Goal: Information Seeking & Learning: Learn about a topic

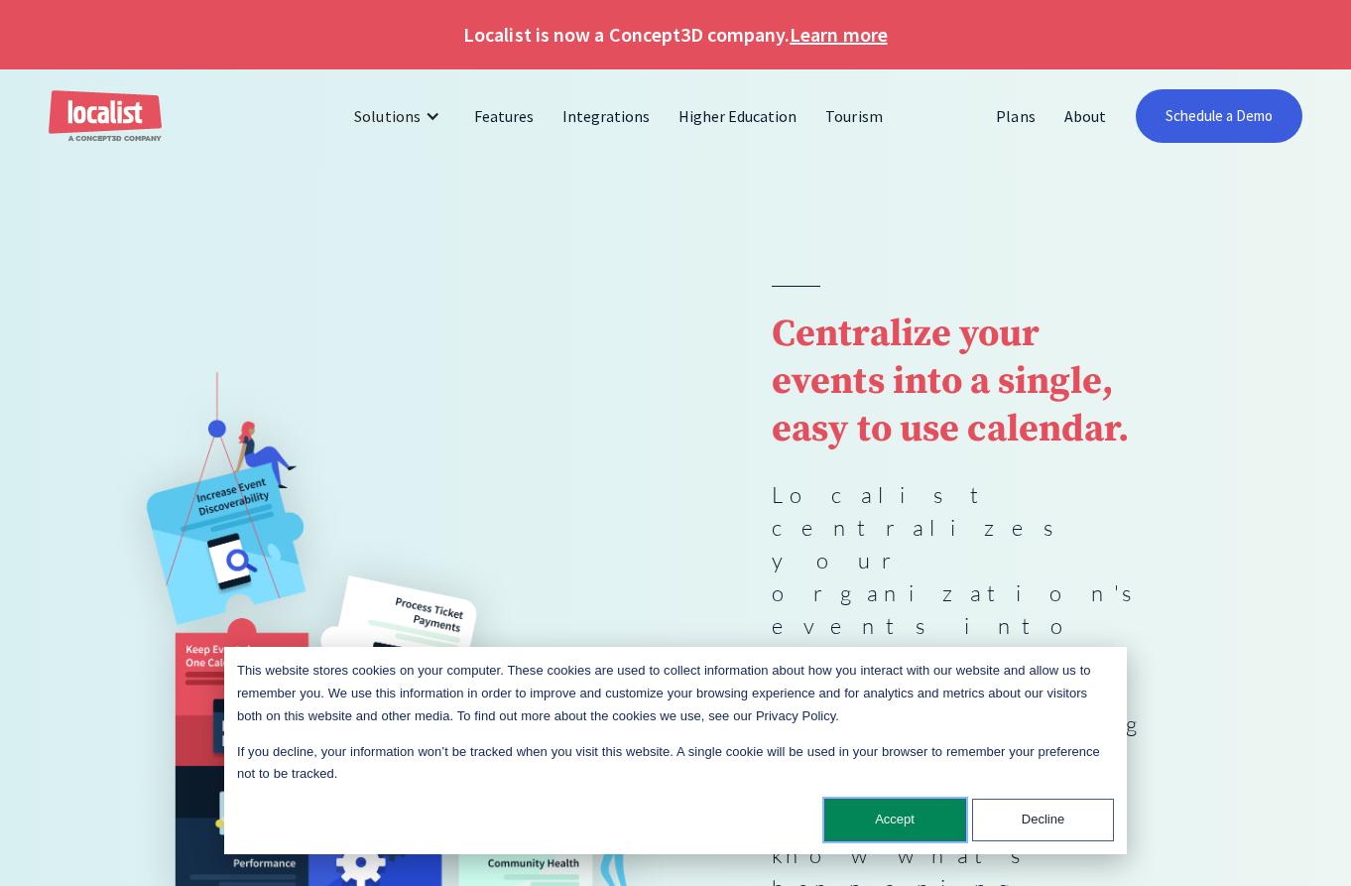
click at [908, 818] on button "Accept" at bounding box center [896, 820] width 142 height 43
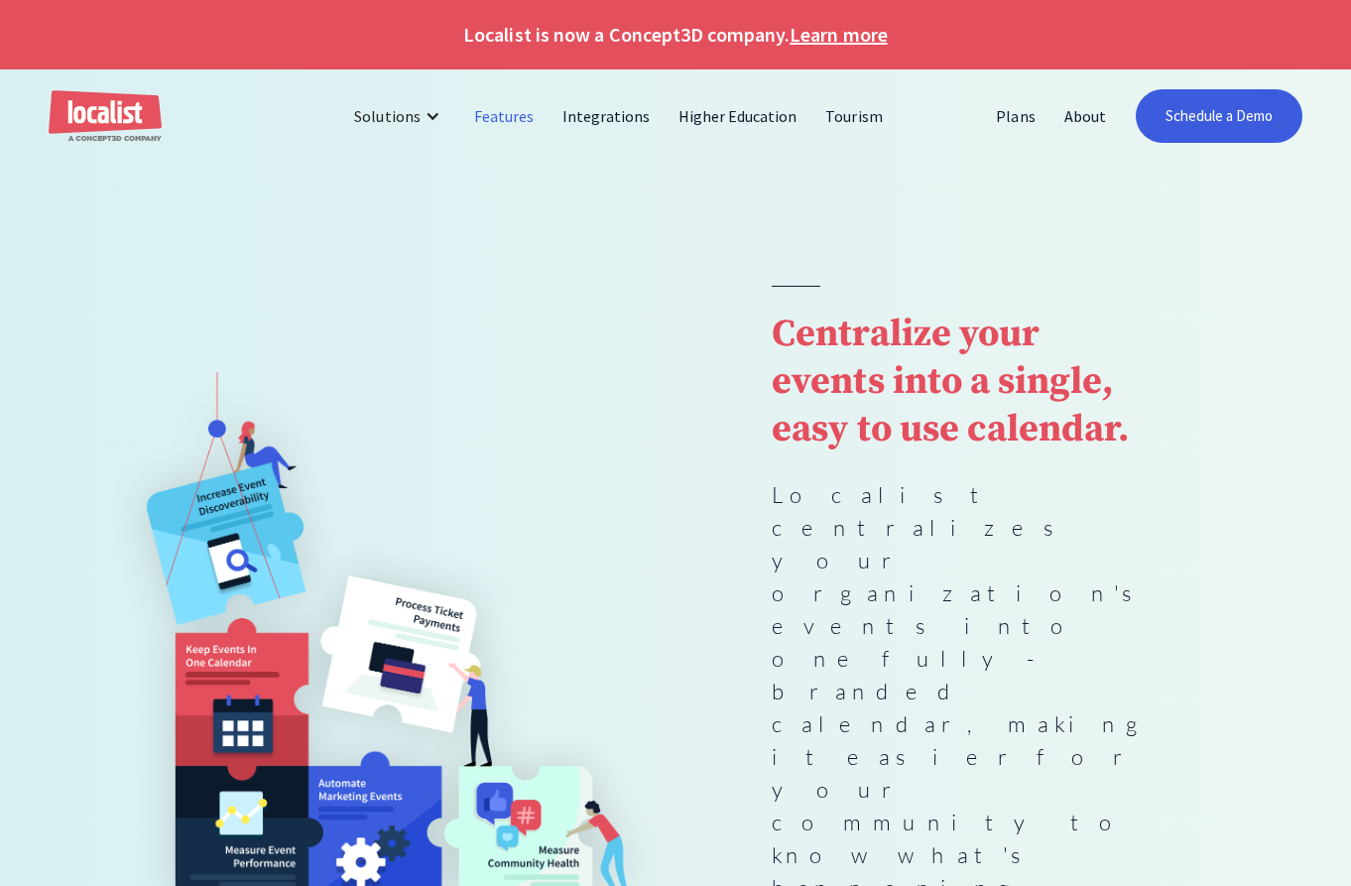
click at [495, 110] on link "Features" at bounding box center [504, 116] width 88 height 48
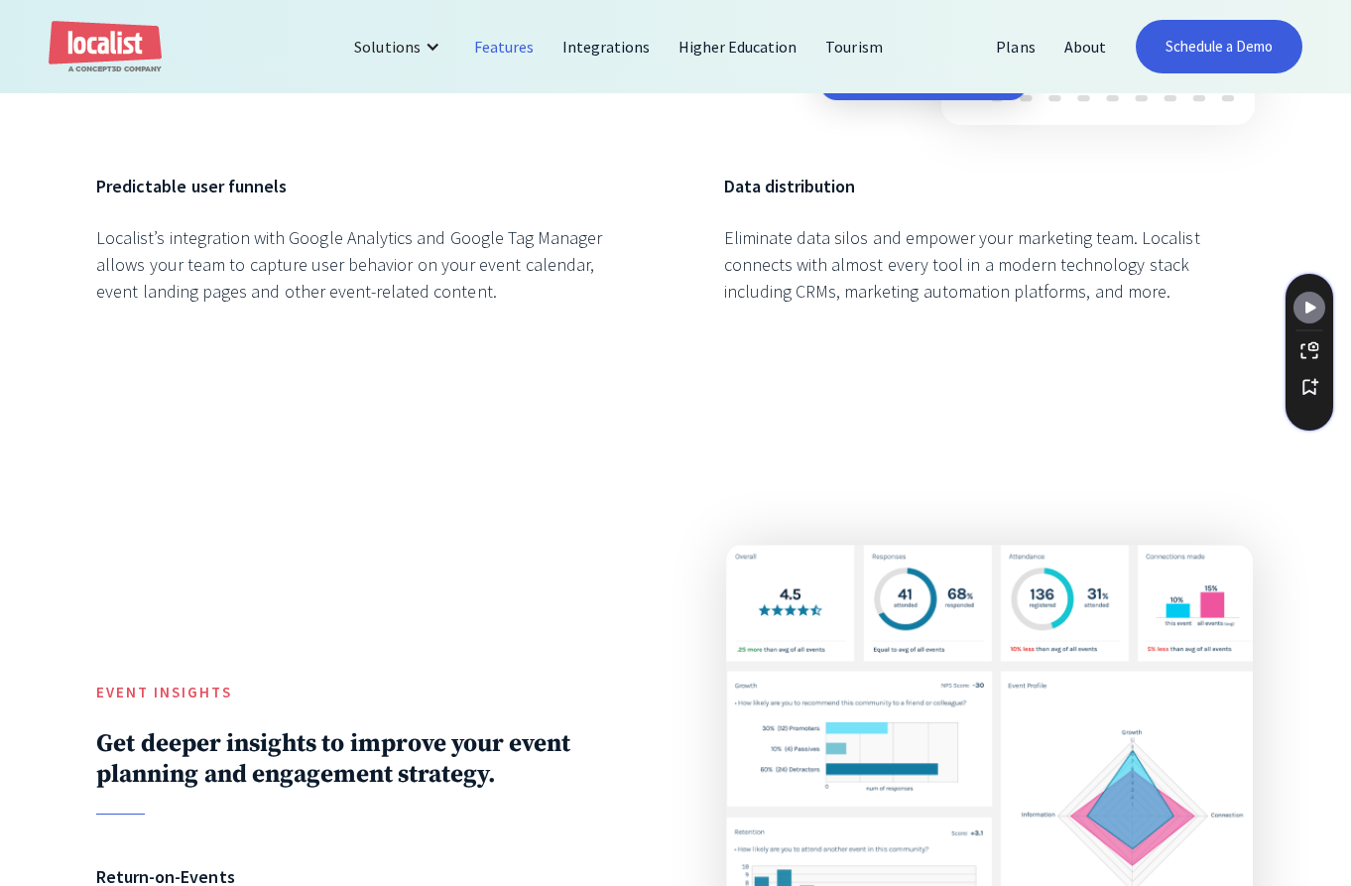
scroll to position [3164, 0]
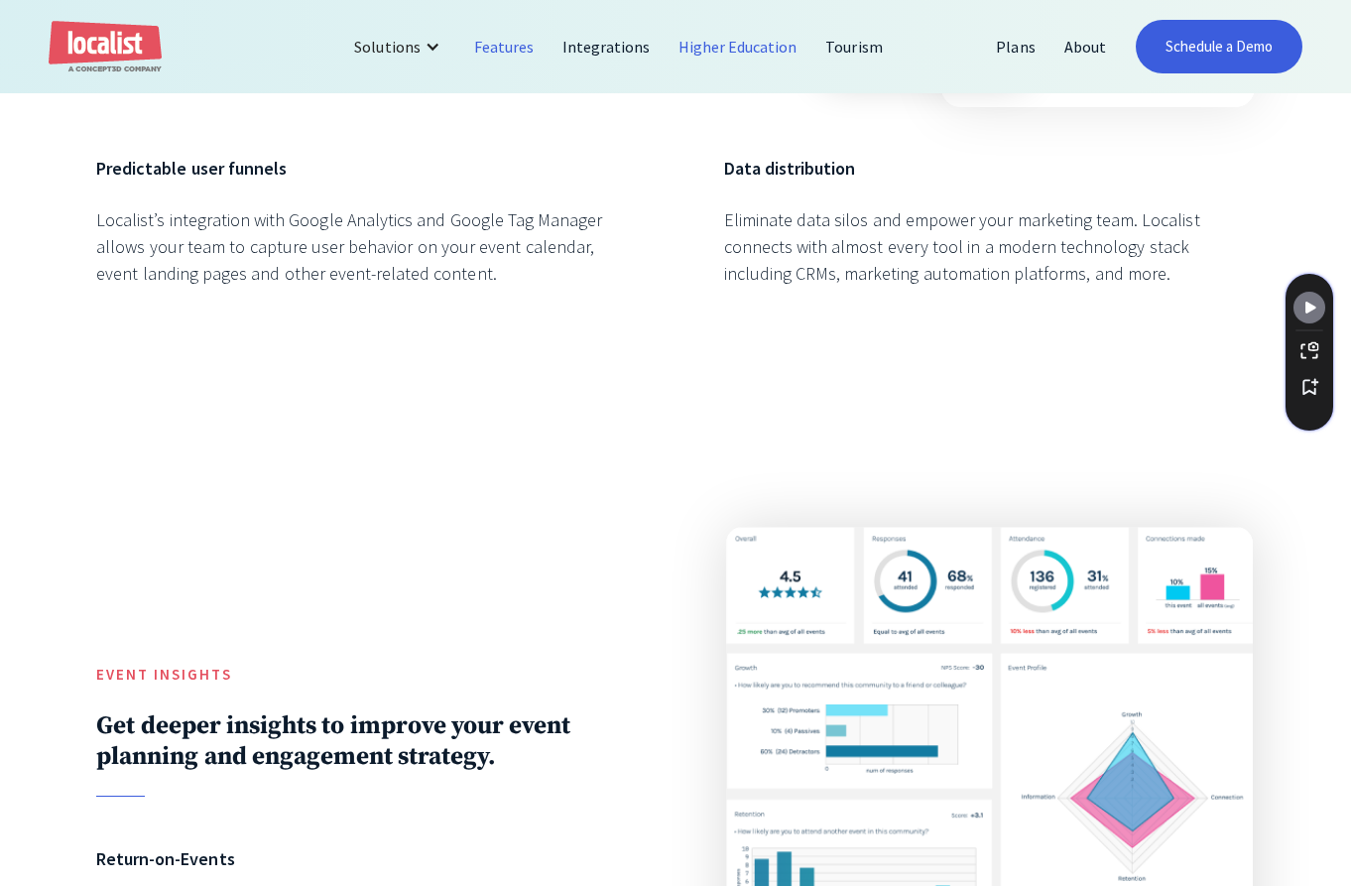
click at [712, 39] on link "Higher Education" at bounding box center [739, 47] width 148 height 48
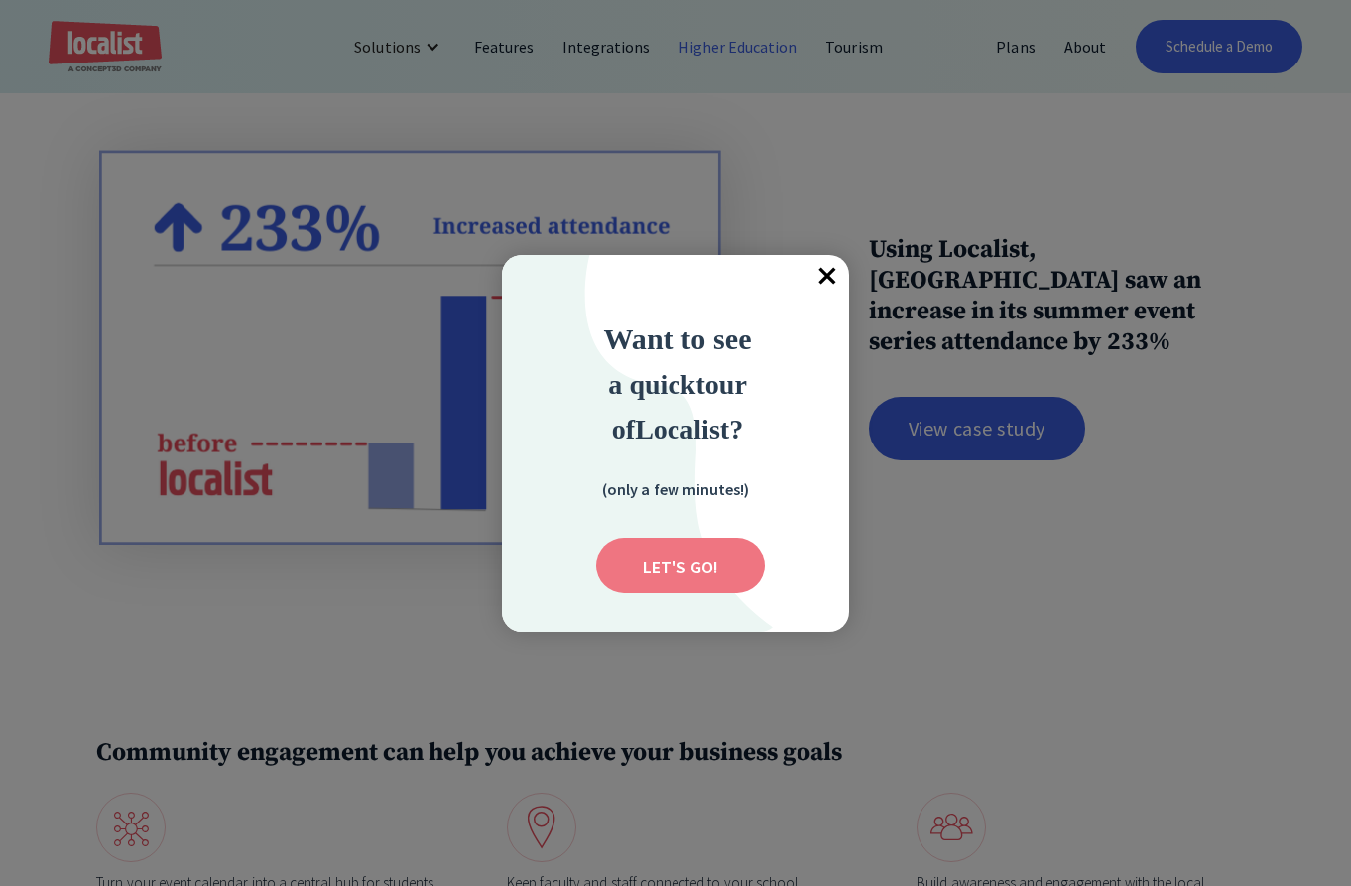
scroll to position [2574, 0]
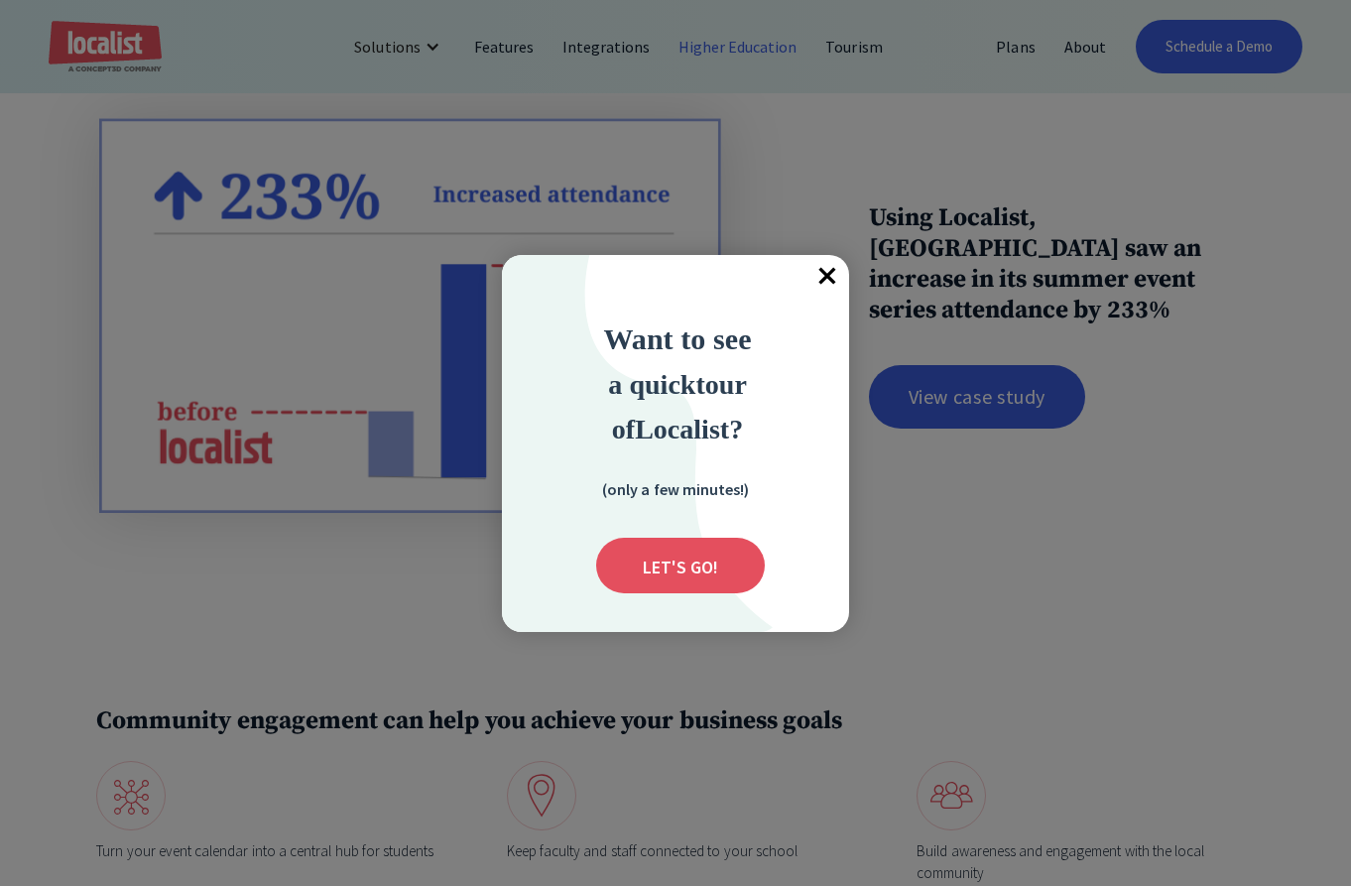
click at [825, 269] on span "×" at bounding box center [828, 277] width 44 height 44
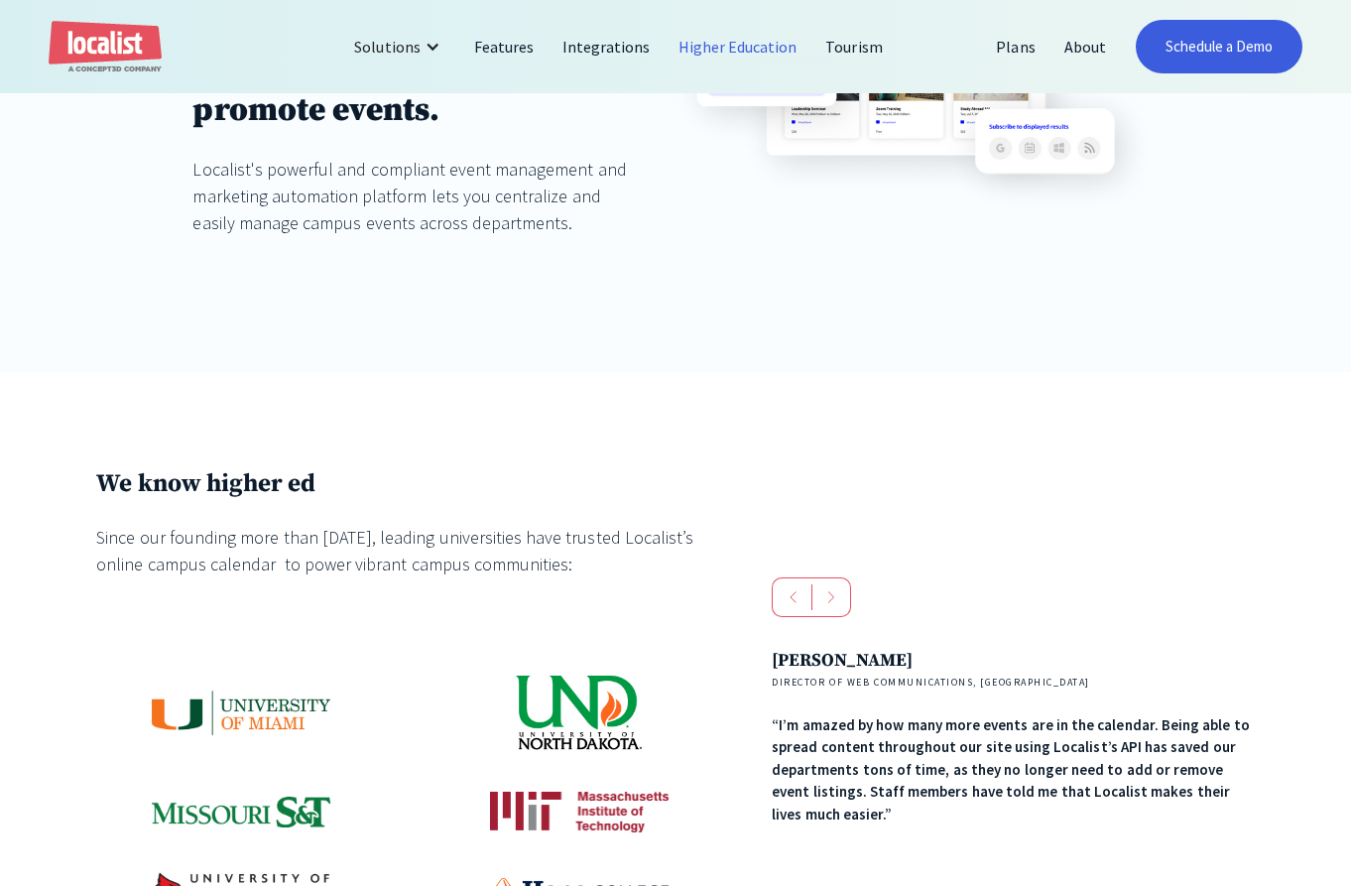
scroll to position [791, 0]
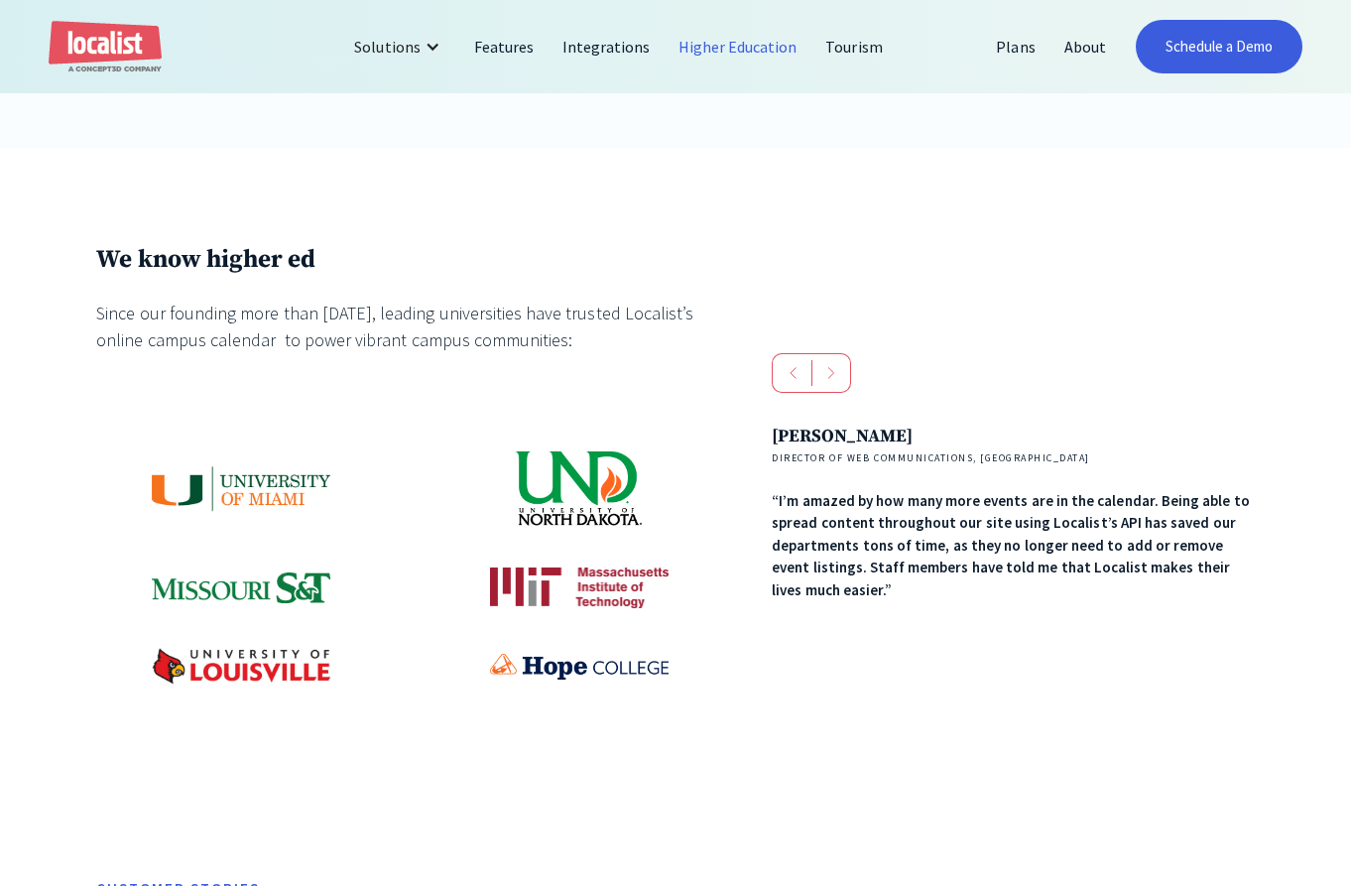
click at [841, 364] on div "next slide" at bounding box center [832, 373] width 40 height 40
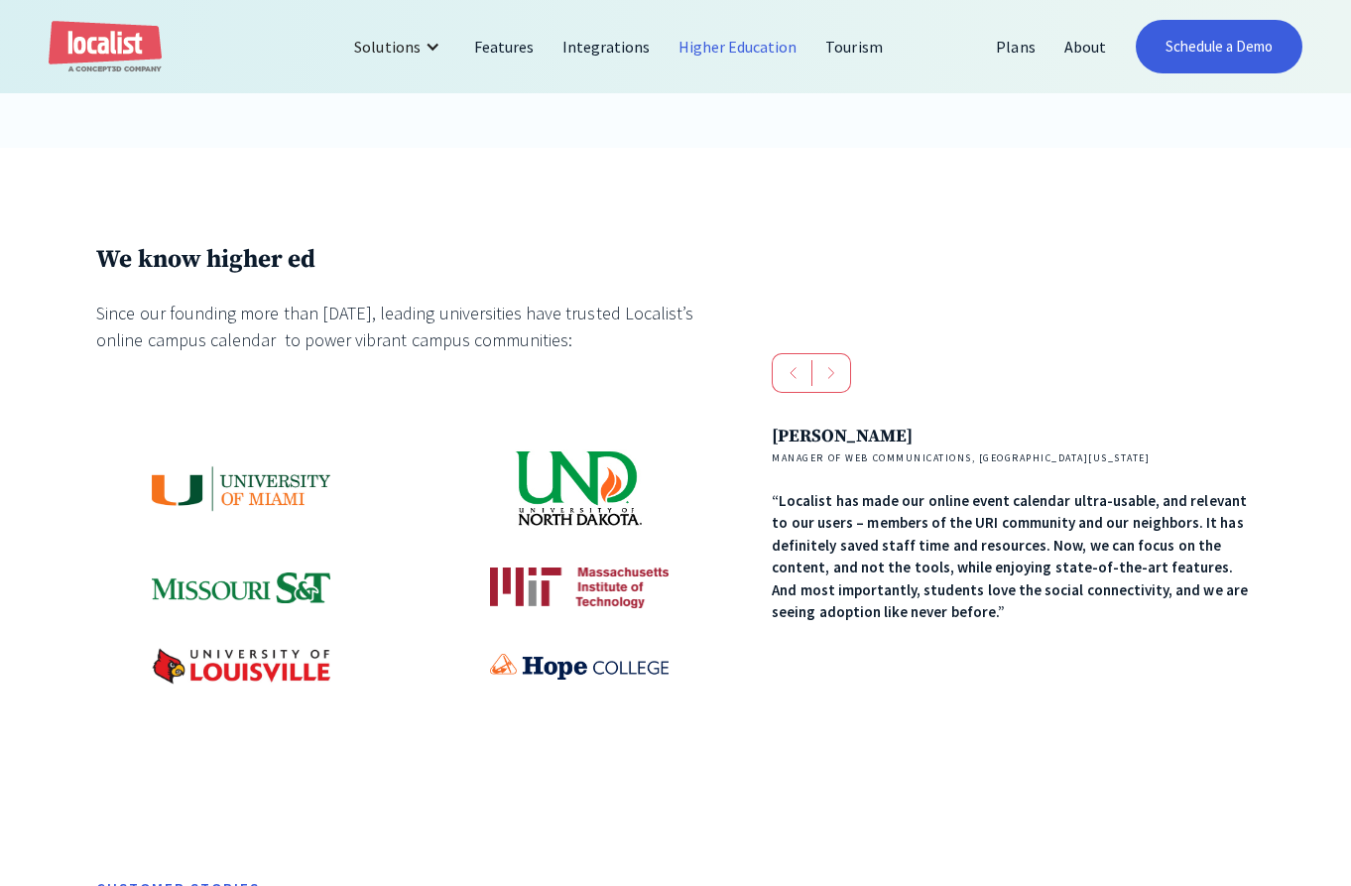
click at [840, 364] on div "next slide" at bounding box center [832, 373] width 40 height 40
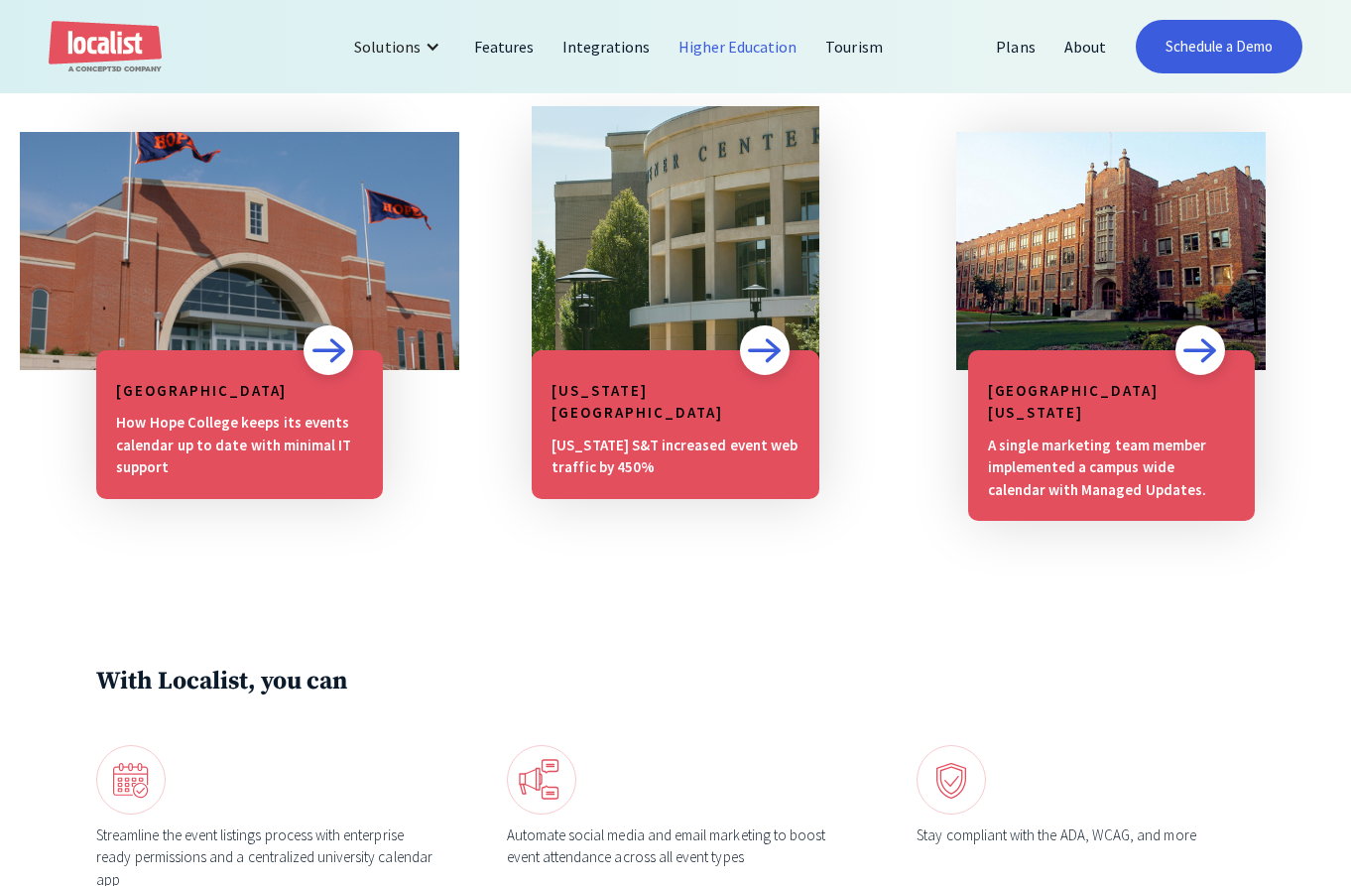
scroll to position [1625, 0]
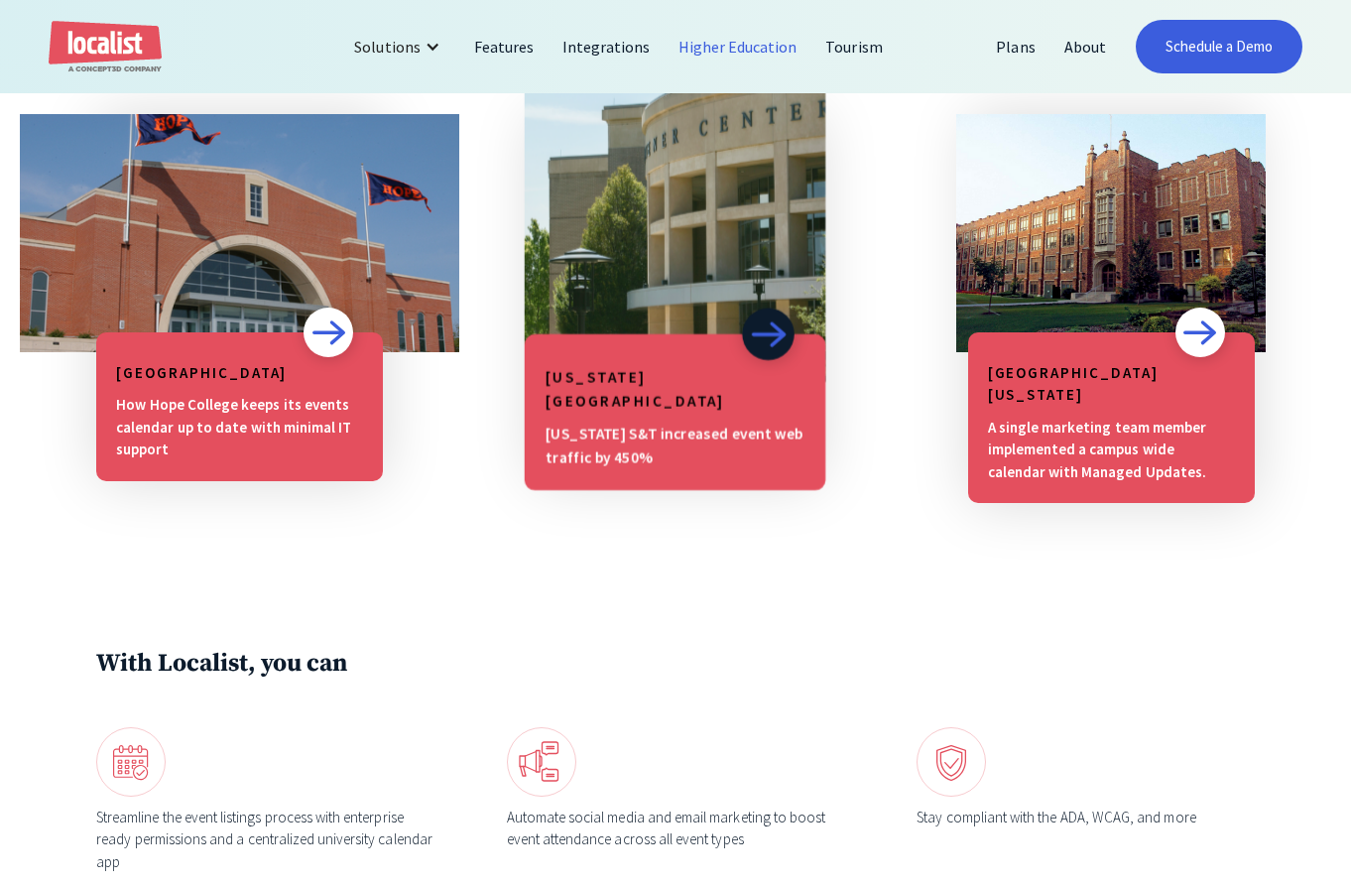
click at [768, 353] on img at bounding box center [769, 334] width 37 height 53
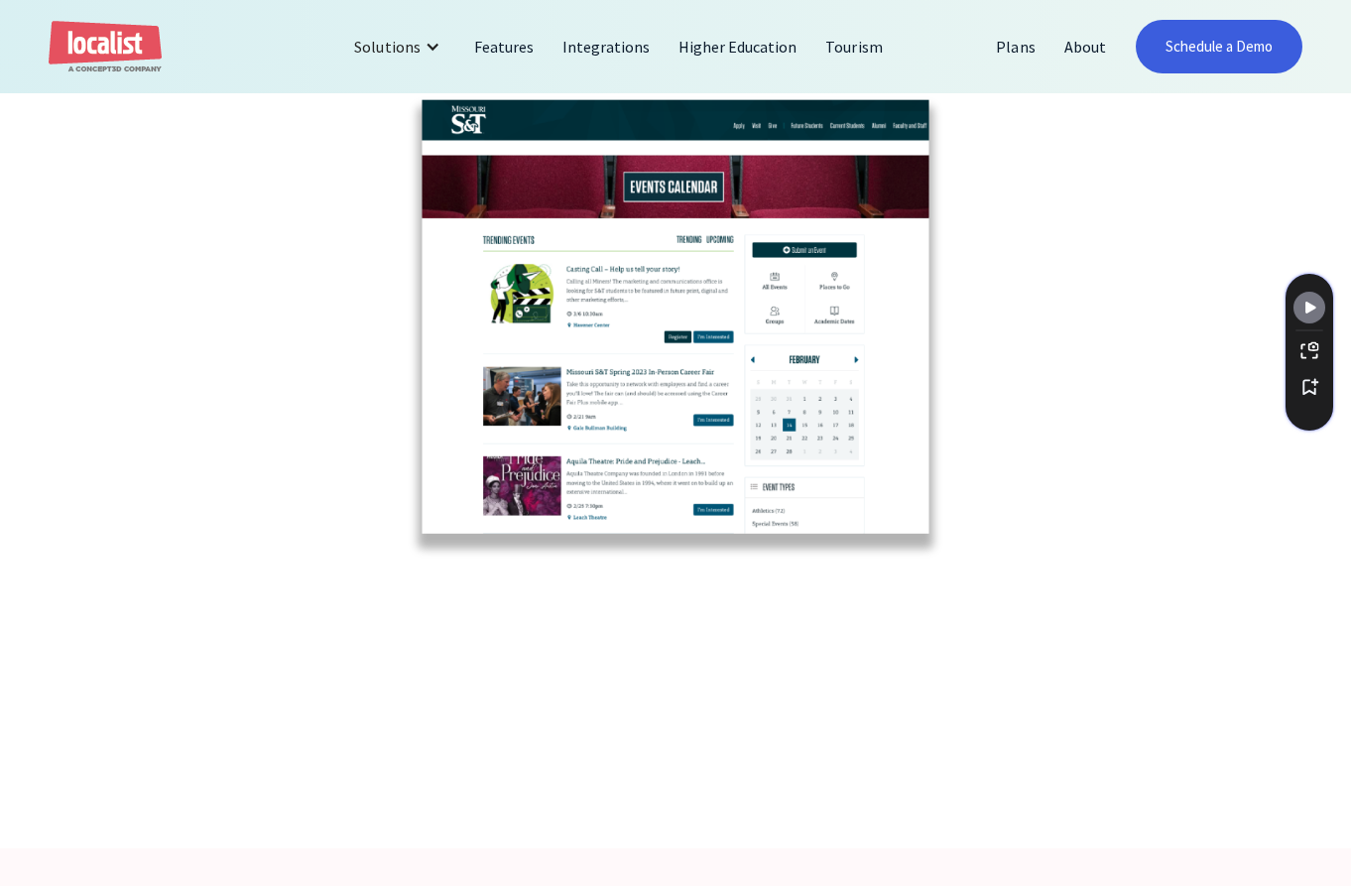
scroll to position [3054, 0]
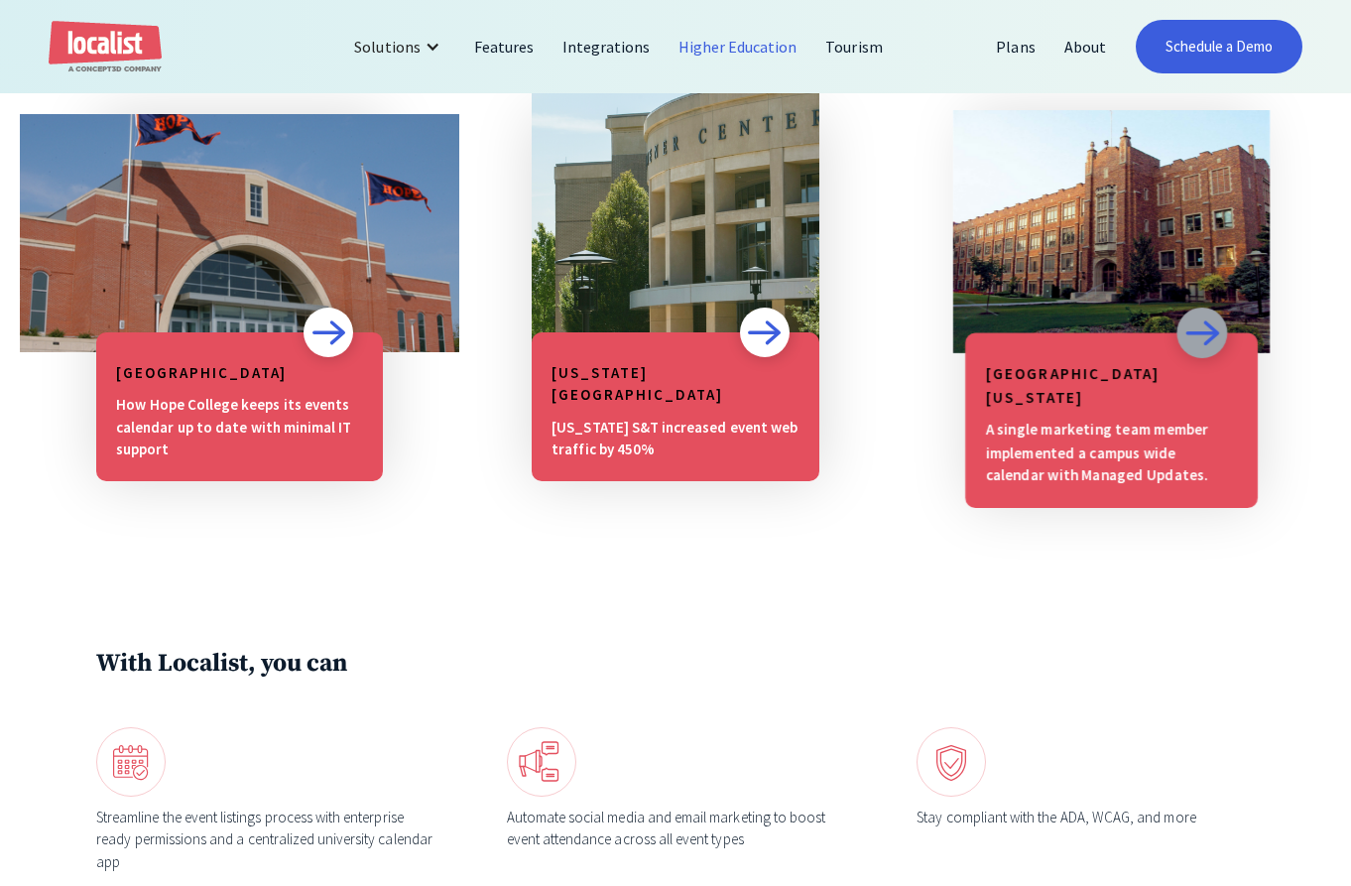
click at [1102, 327] on img at bounding box center [1111, 231] width 293 height 243
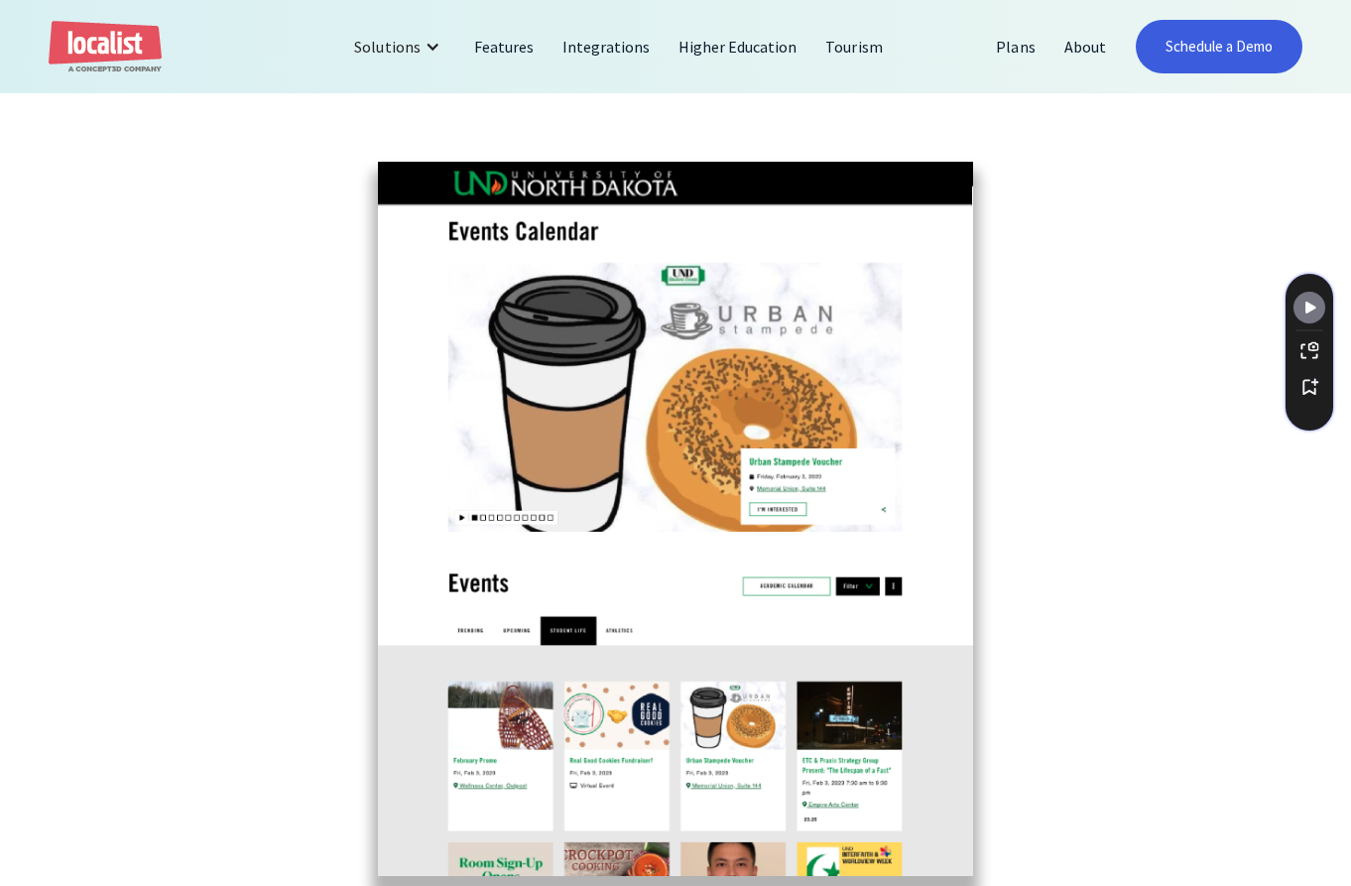
scroll to position [3809, 0]
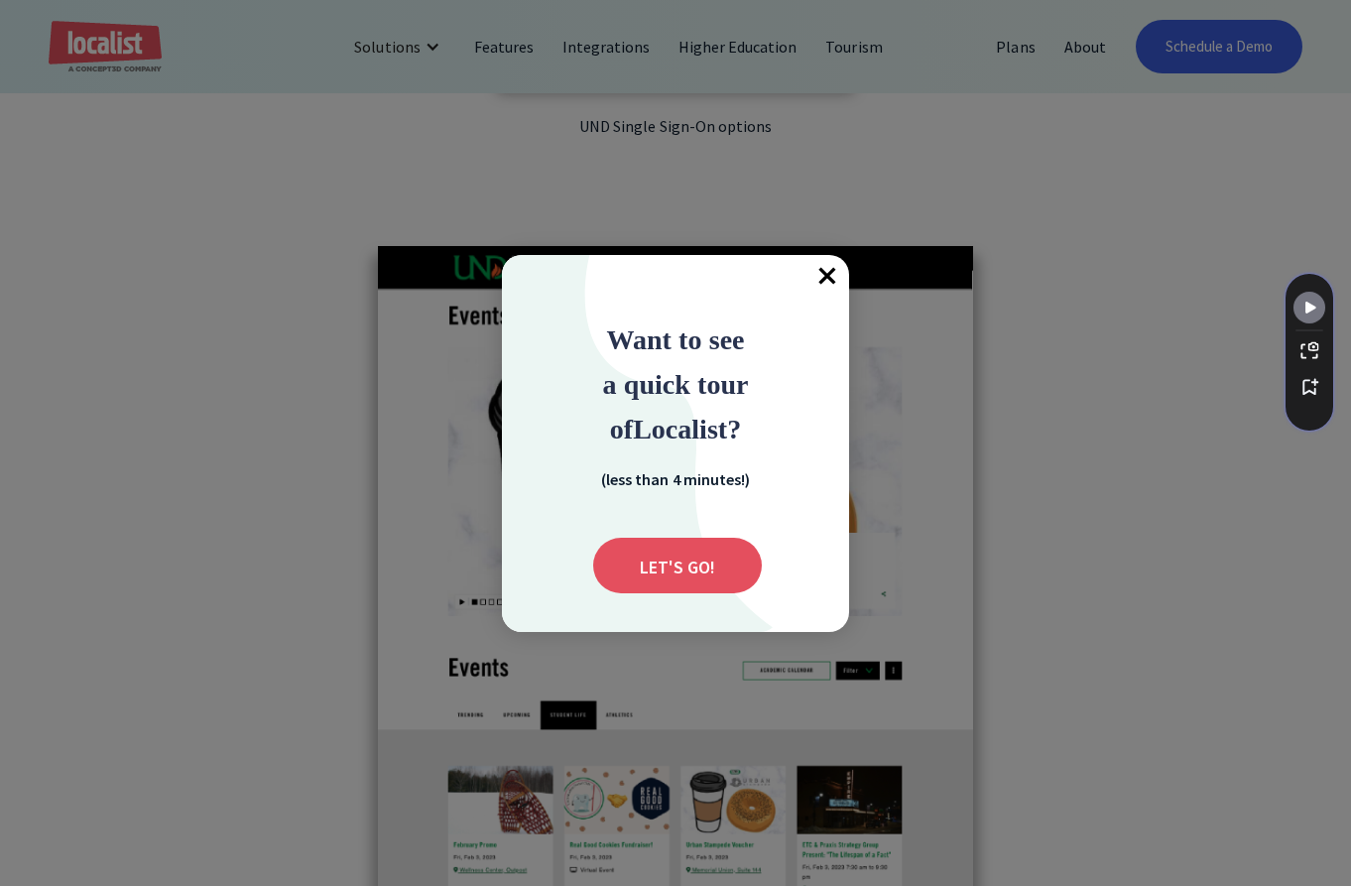
click at [832, 273] on span "×" at bounding box center [828, 277] width 44 height 44
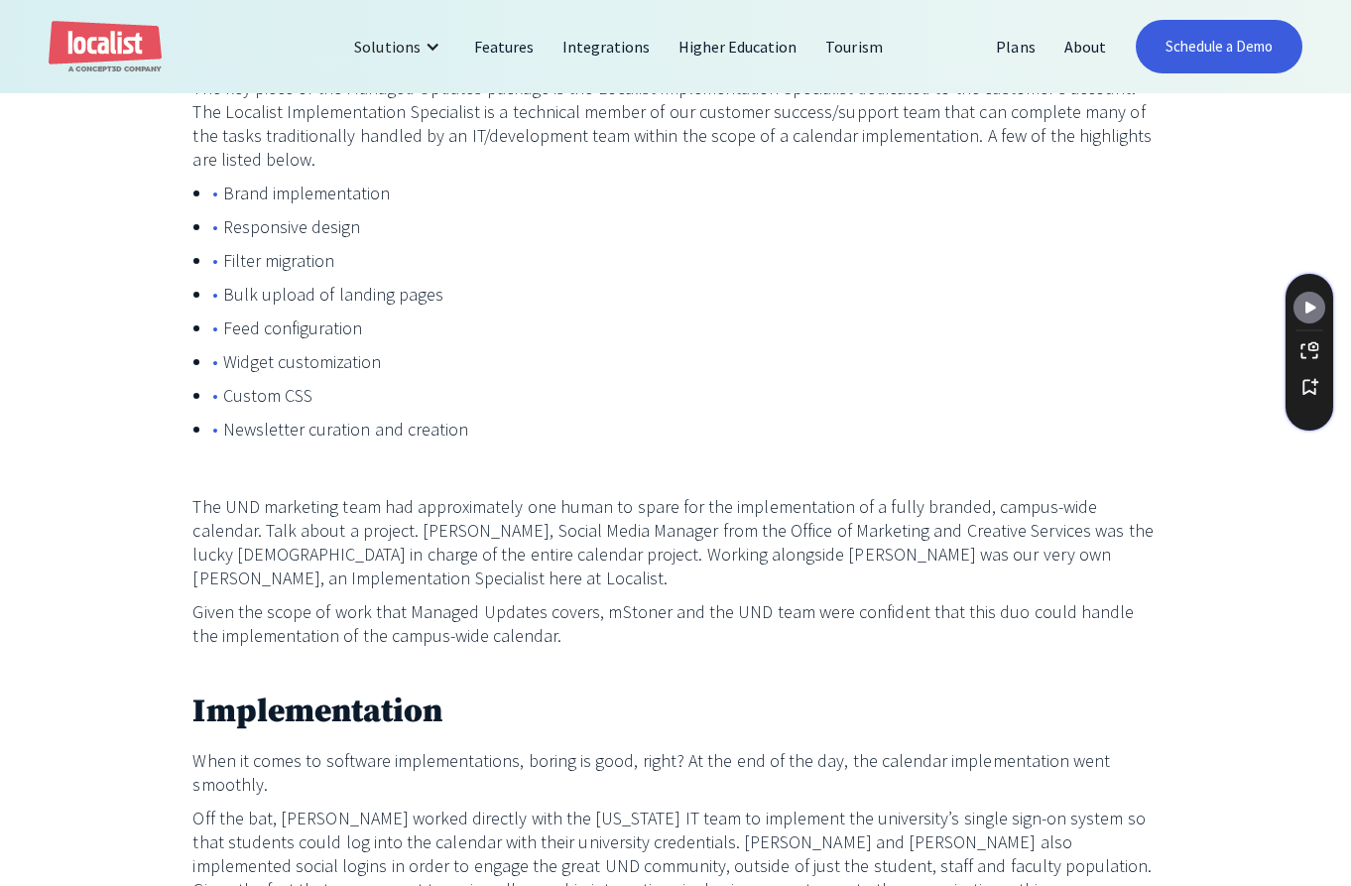
scroll to position [2331, 0]
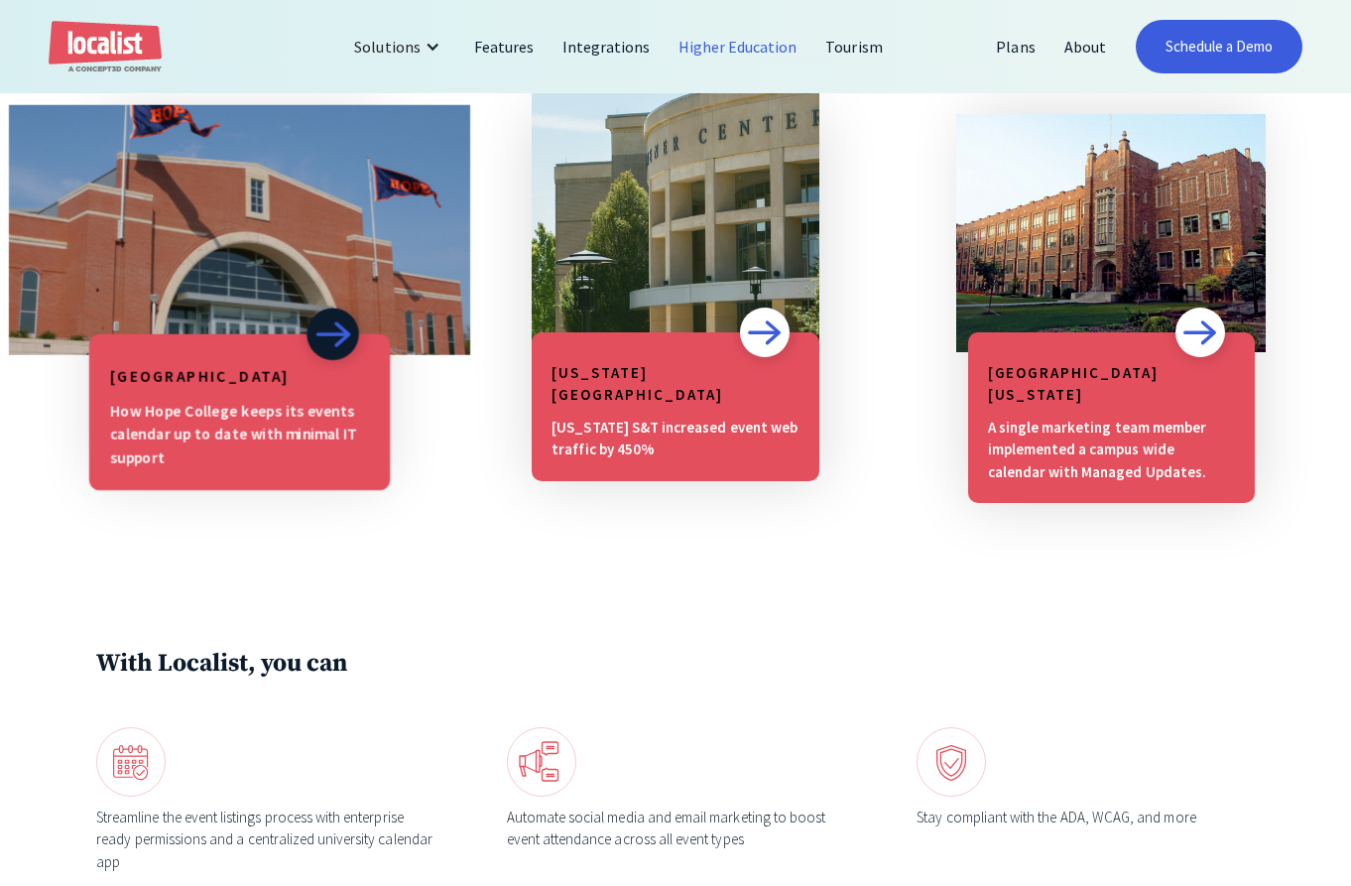
click at [252, 424] on div "How Hope College keeps its events calendar up to date with minimal IT support" at bounding box center [240, 434] width 260 height 70
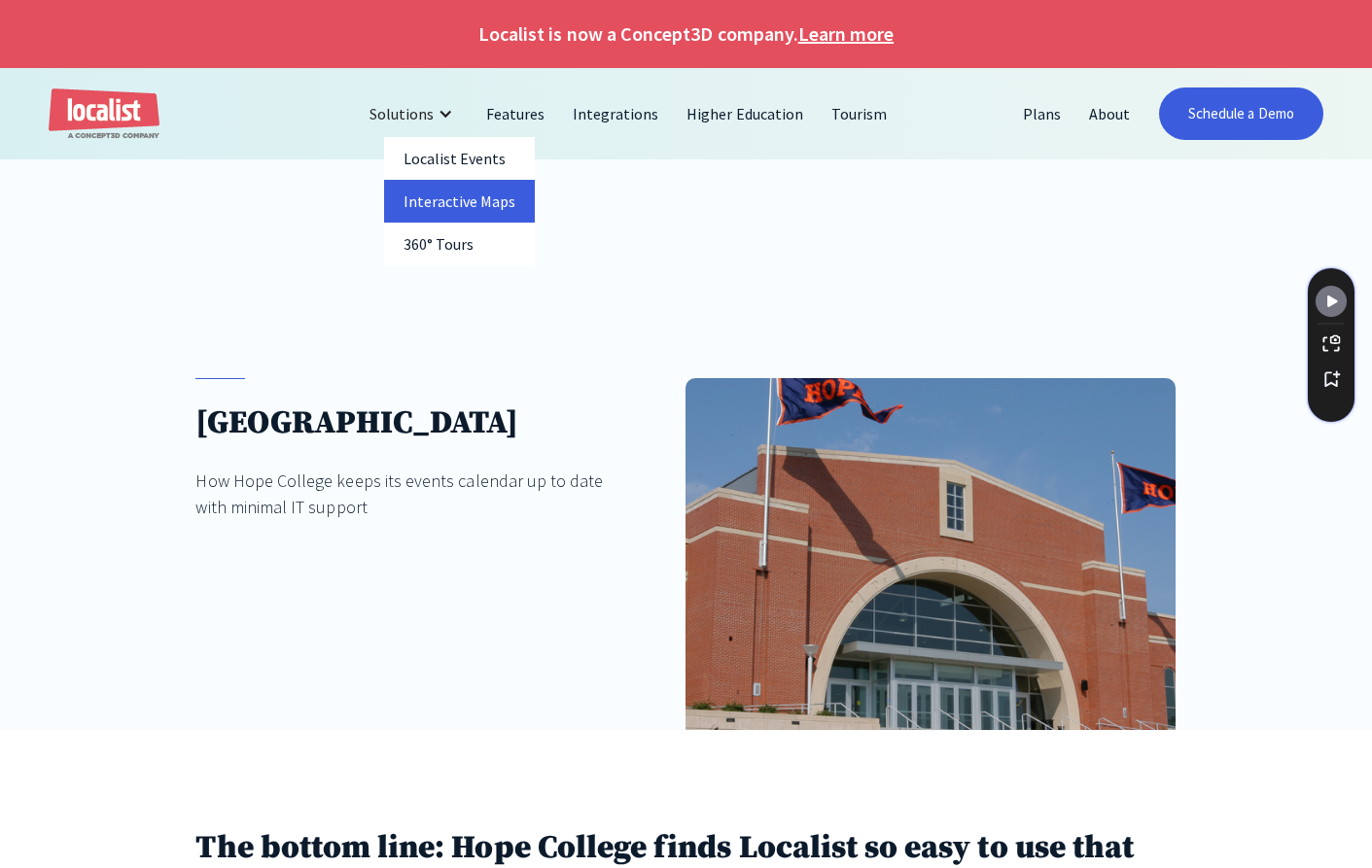
click at [466, 191] on link "Interactive Maps" at bounding box center [460, 202] width 152 height 43
